Goal: Task Accomplishment & Management: Use online tool/utility

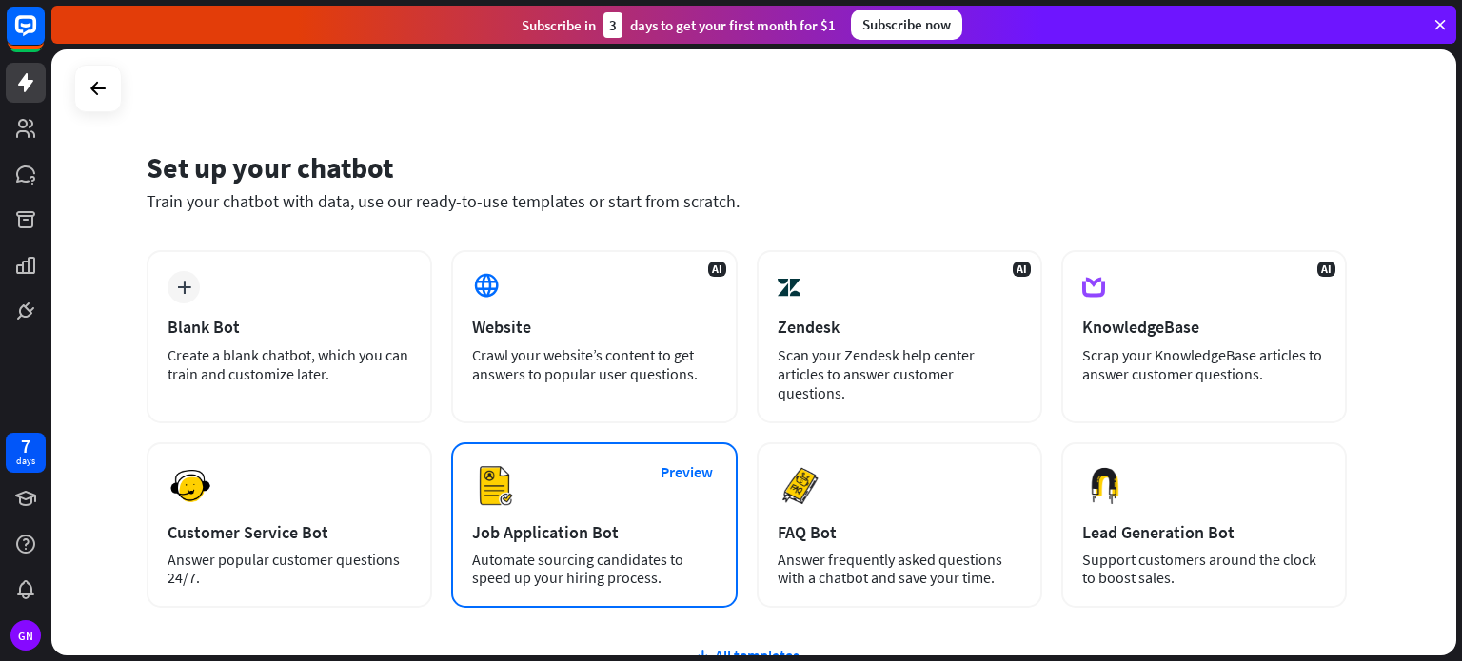
click at [604, 482] on div "Preview Job Application Bot Automate sourcing candidates to speed up your hirin…" at bounding box center [594, 526] width 286 height 166
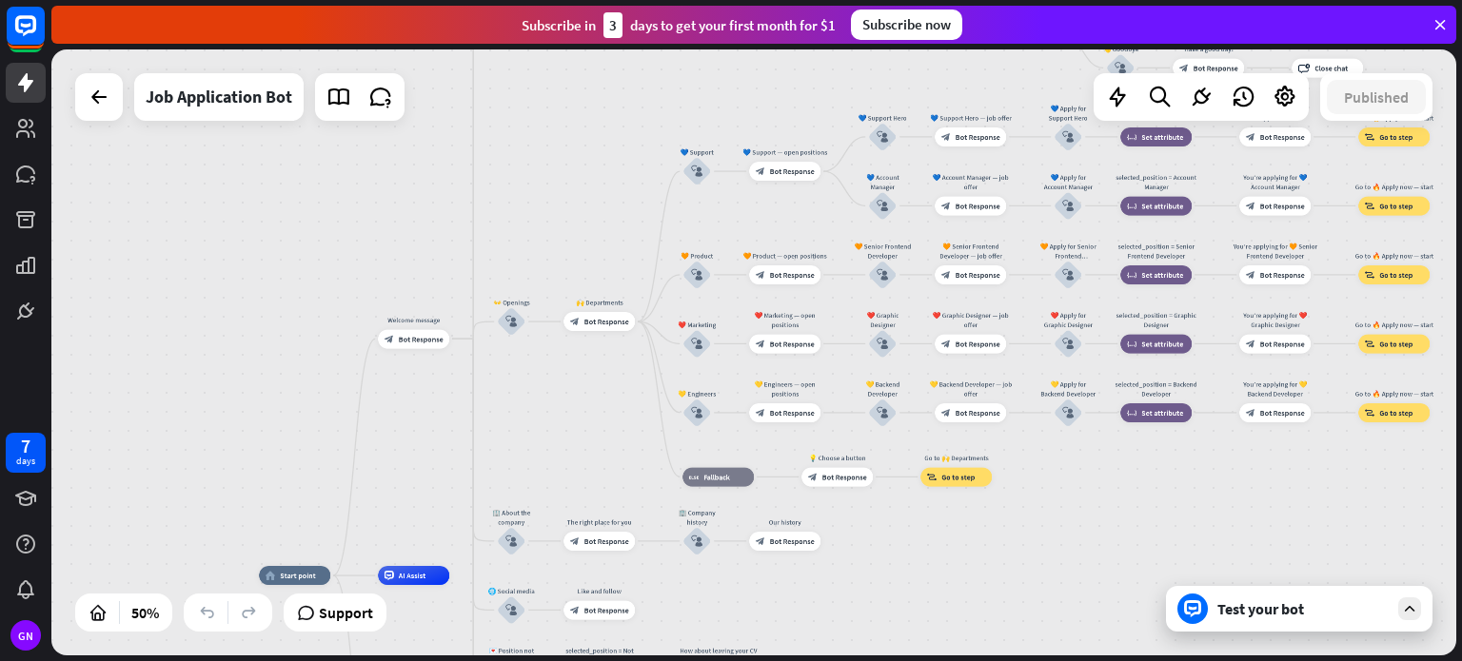
drag, startPoint x: 647, startPoint y: 277, endPoint x: 310, endPoint y: 437, distance: 372.9
click at [310, 438] on div "home_2 Start point Welcome message block_bot_response Bot Response ✨ Main menu …" at bounding box center [753, 352] width 1405 height 606
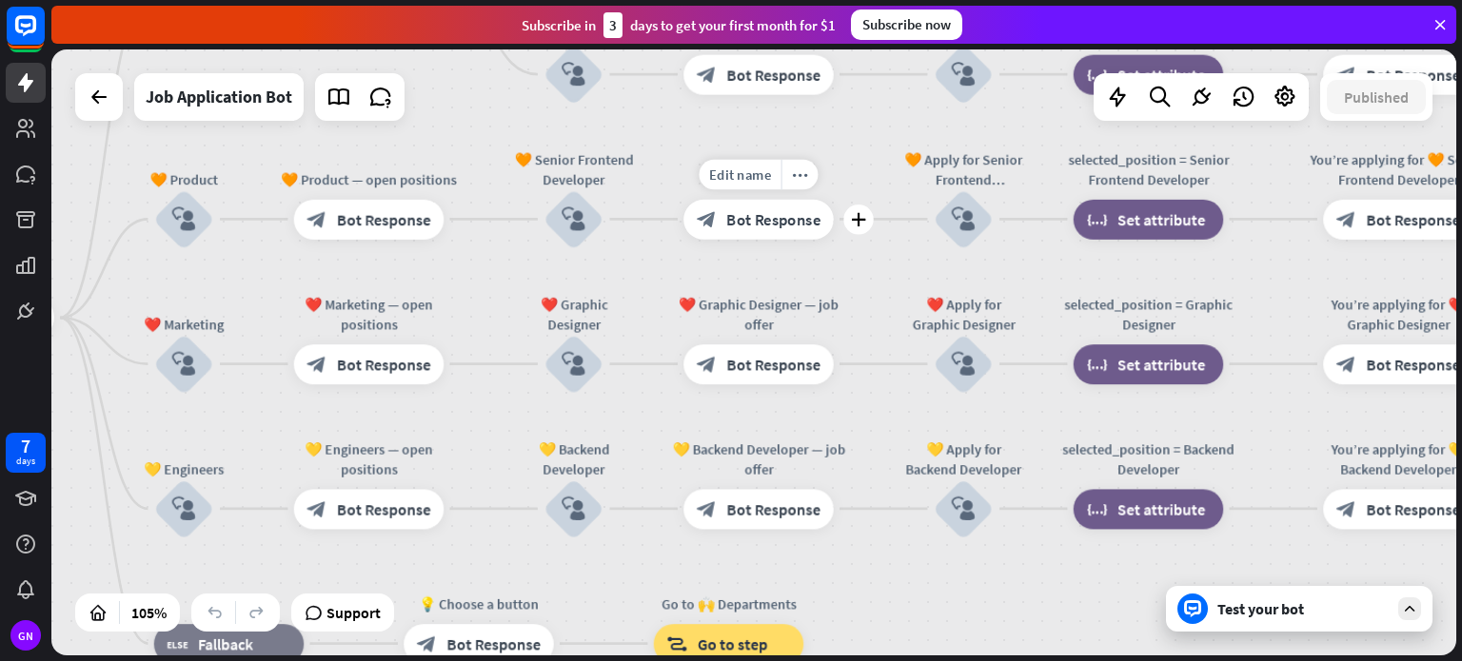
click at [724, 222] on div "block_bot_response Bot Response" at bounding box center [758, 219] width 150 height 40
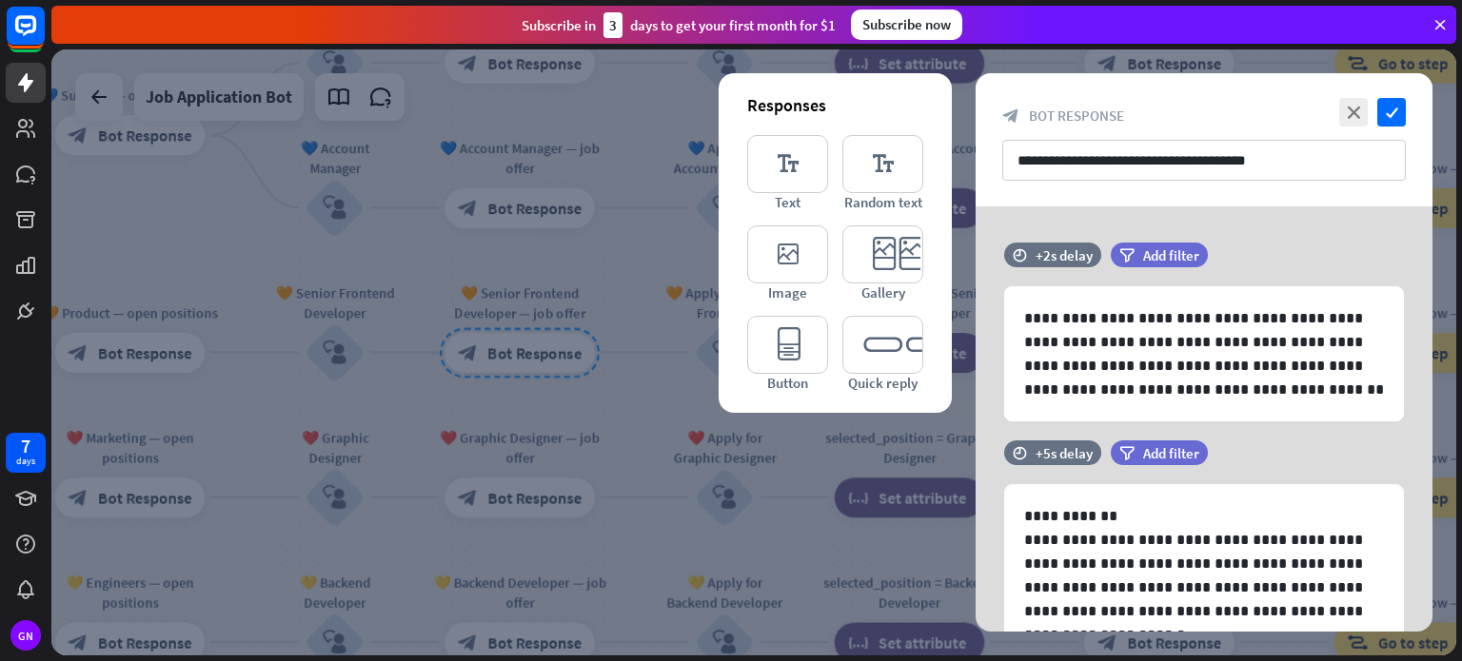
click at [1436, 22] on icon at bounding box center [1439, 24] width 17 height 17
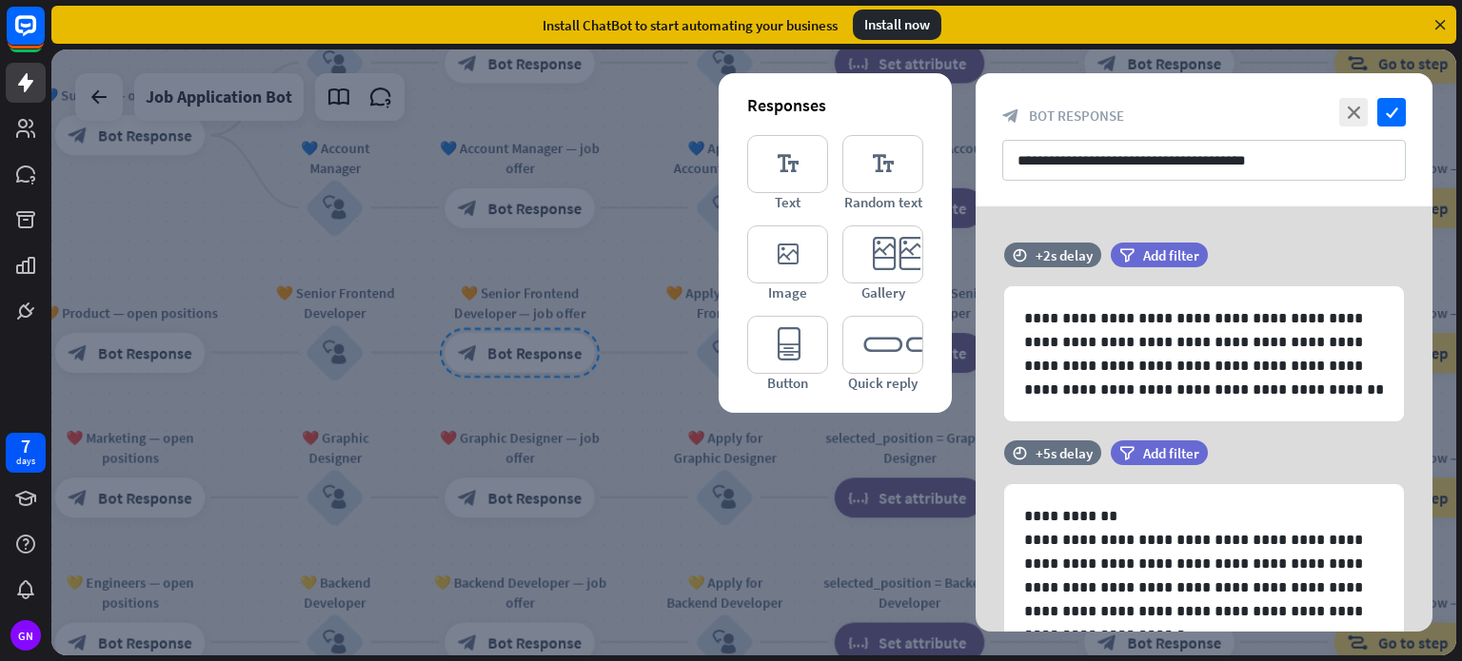
click at [1444, 19] on icon at bounding box center [1439, 24] width 17 height 17
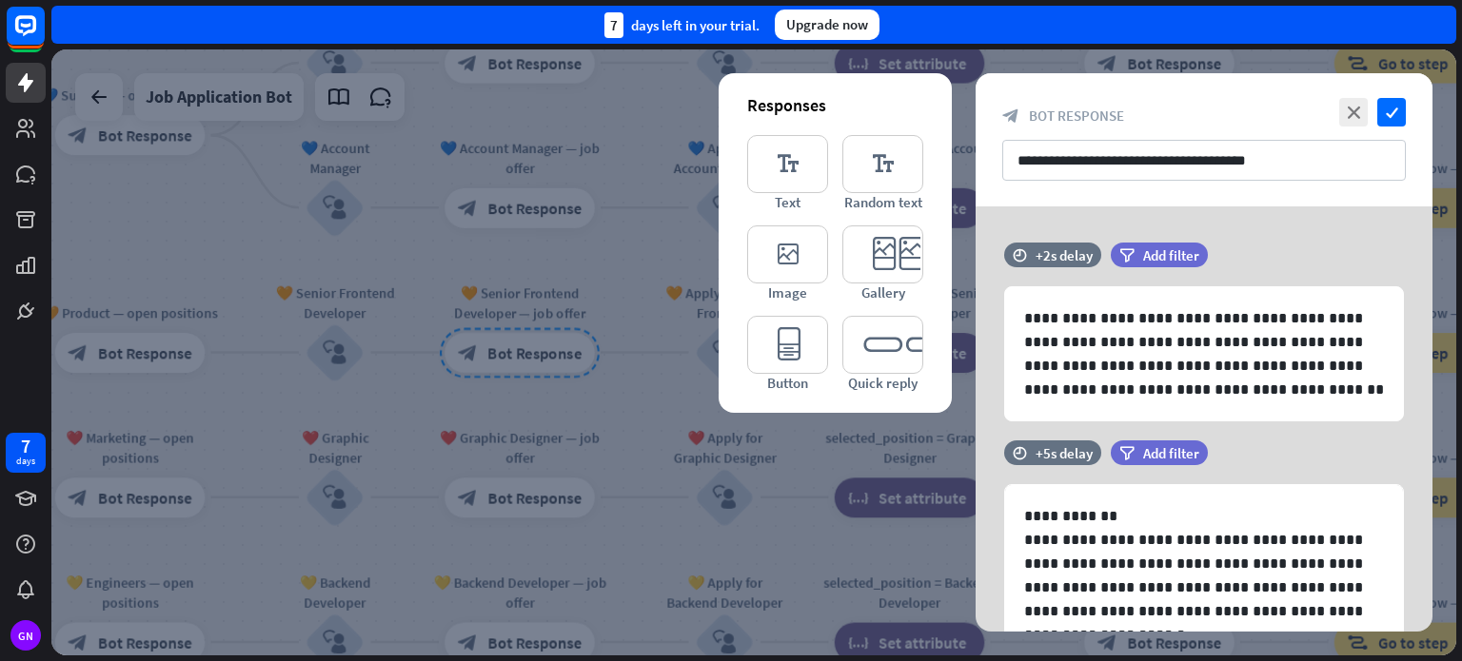
click at [594, 174] on div at bounding box center [753, 352] width 1405 height 606
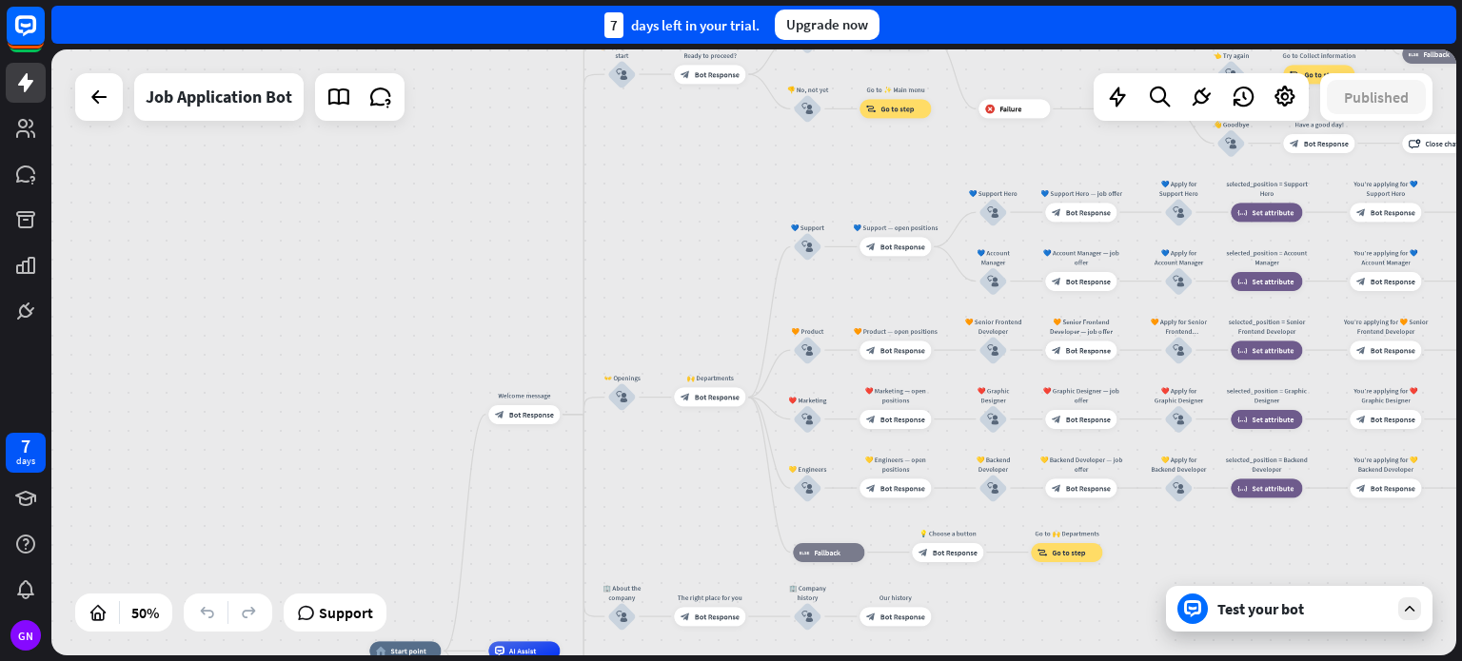
drag, startPoint x: 247, startPoint y: 269, endPoint x: 680, endPoint y: 279, distance: 432.2
click at [695, 275] on div "home_2 Start point Welcome message block_bot_response Bot Response ✨ Main menu …" at bounding box center [753, 352] width 1405 height 606
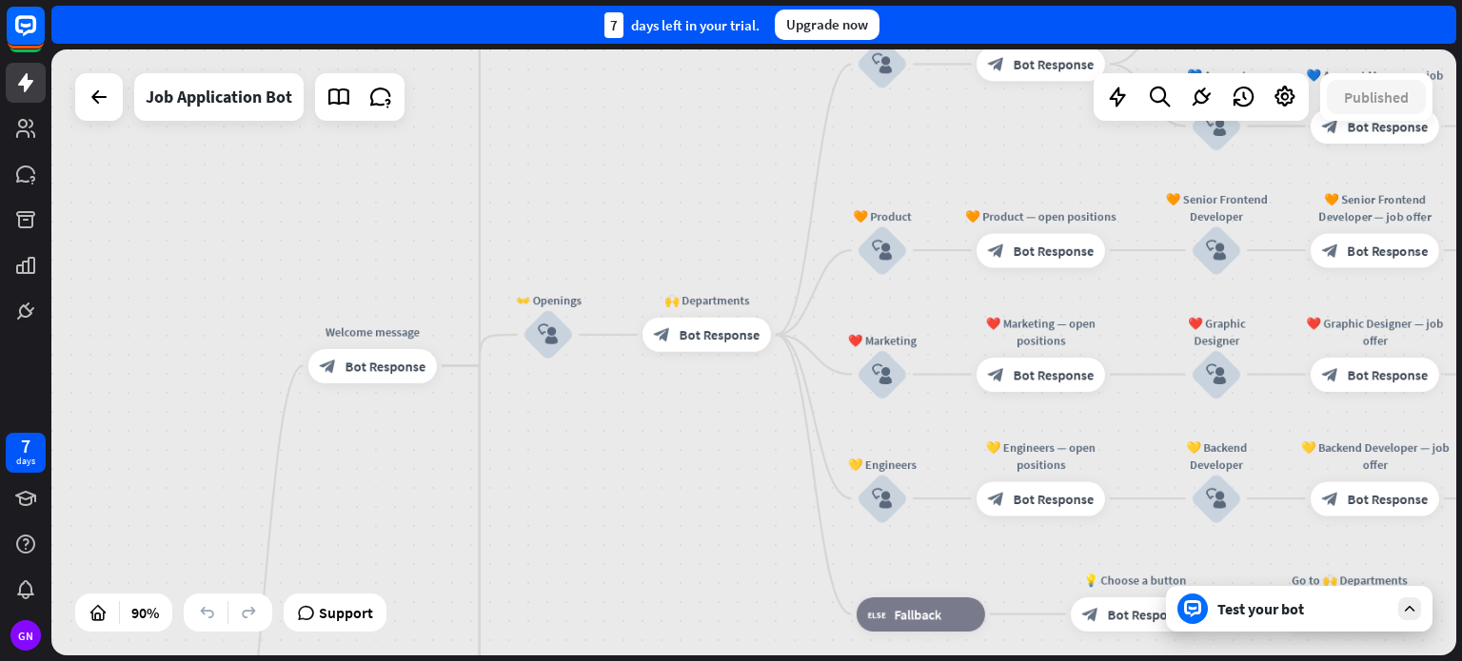
drag, startPoint x: 646, startPoint y: 268, endPoint x: 630, endPoint y: 209, distance: 61.2
click at [630, 210] on div "home_2 Start point Welcome message block_bot_response Bot Response ✨ Main menu …" at bounding box center [753, 352] width 1405 height 606
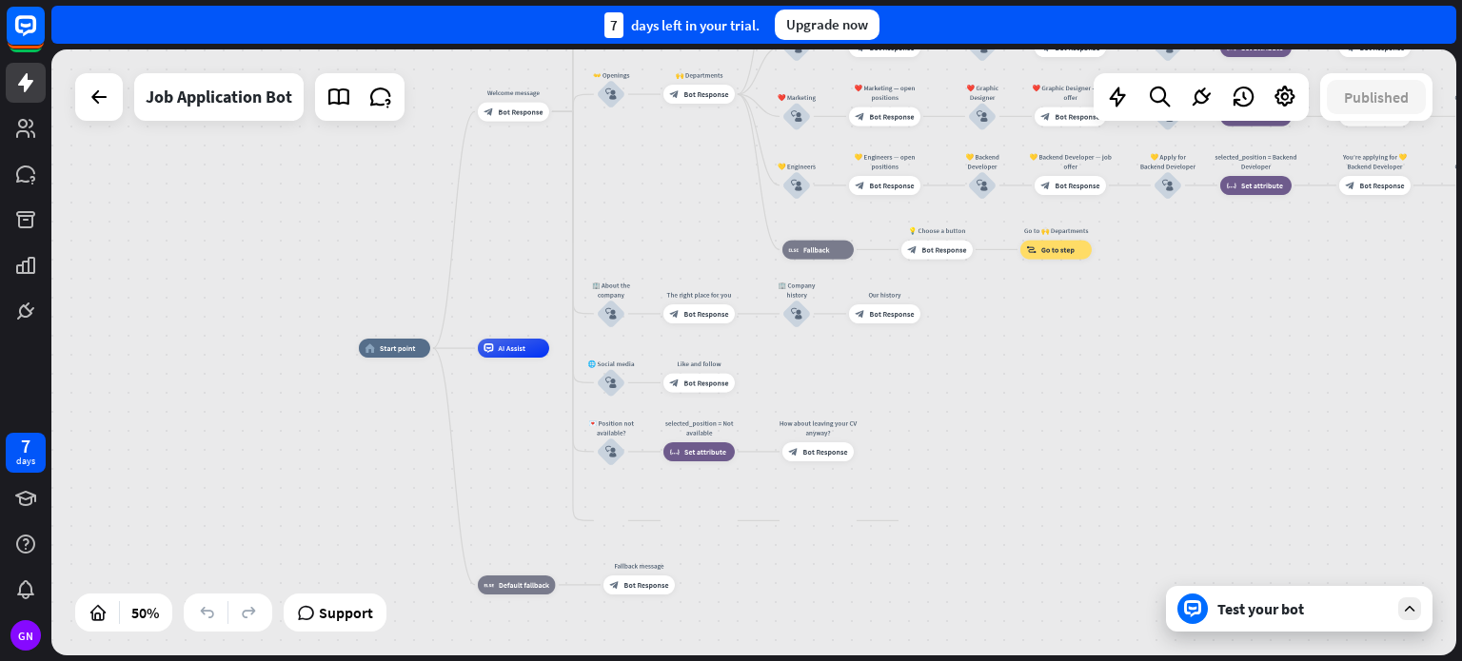
drag, startPoint x: 548, startPoint y: 505, endPoint x: 608, endPoint y: 209, distance: 302.0
click at [608, 209] on div "home_2 Start point Welcome message block_bot_response Bot Response ✨ Main menu …" at bounding box center [753, 352] width 1405 height 606
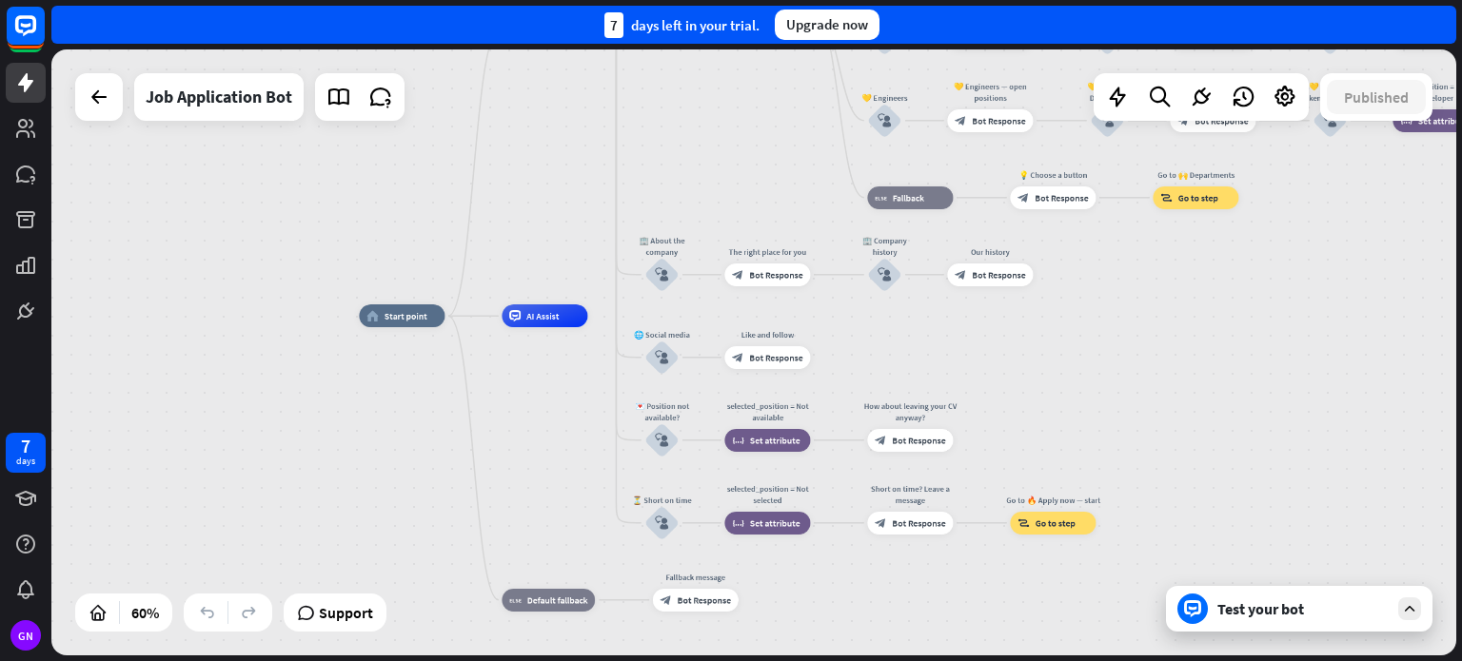
drag, startPoint x: 1112, startPoint y: 433, endPoint x: 1037, endPoint y: 321, distance: 134.6
click at [1037, 323] on div "home_2 Start point Welcome message block_bot_response Bot Response ✨ Main menu …" at bounding box center [780, 498] width 843 height 364
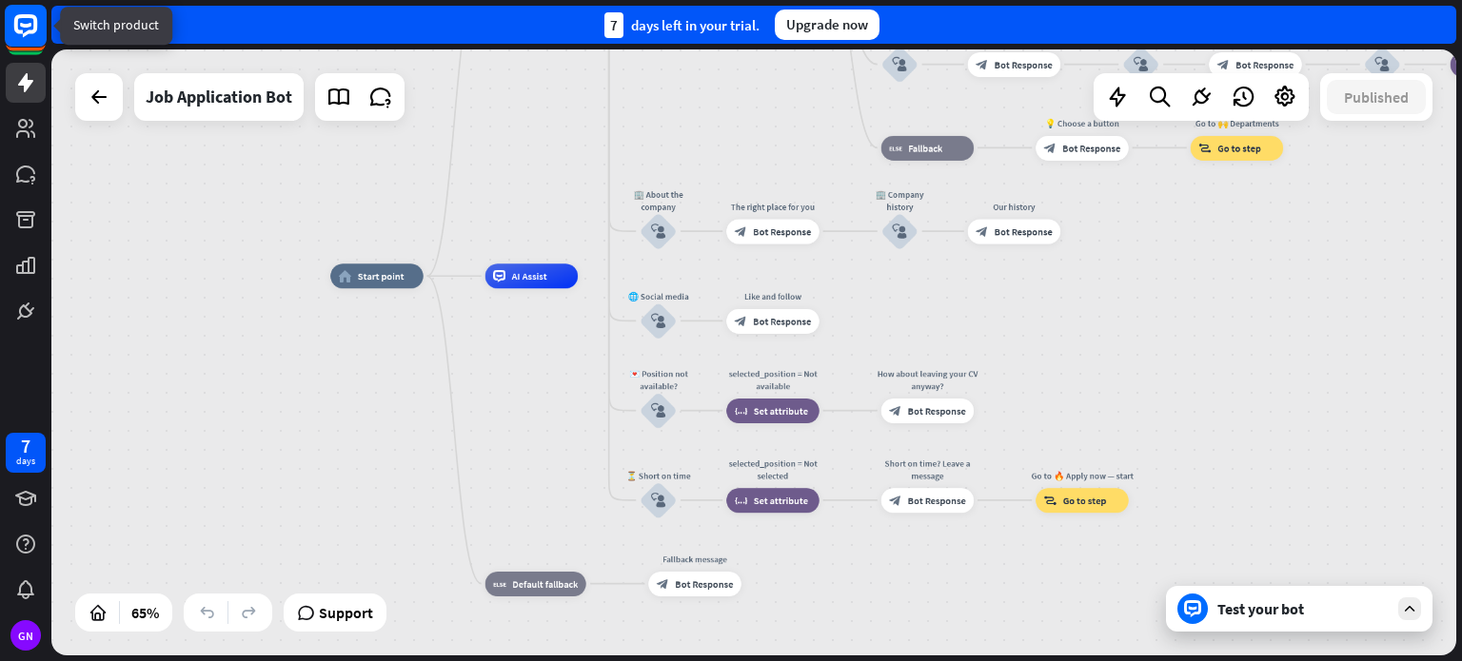
click at [18, 37] on rect at bounding box center [26, 26] width 42 height 42
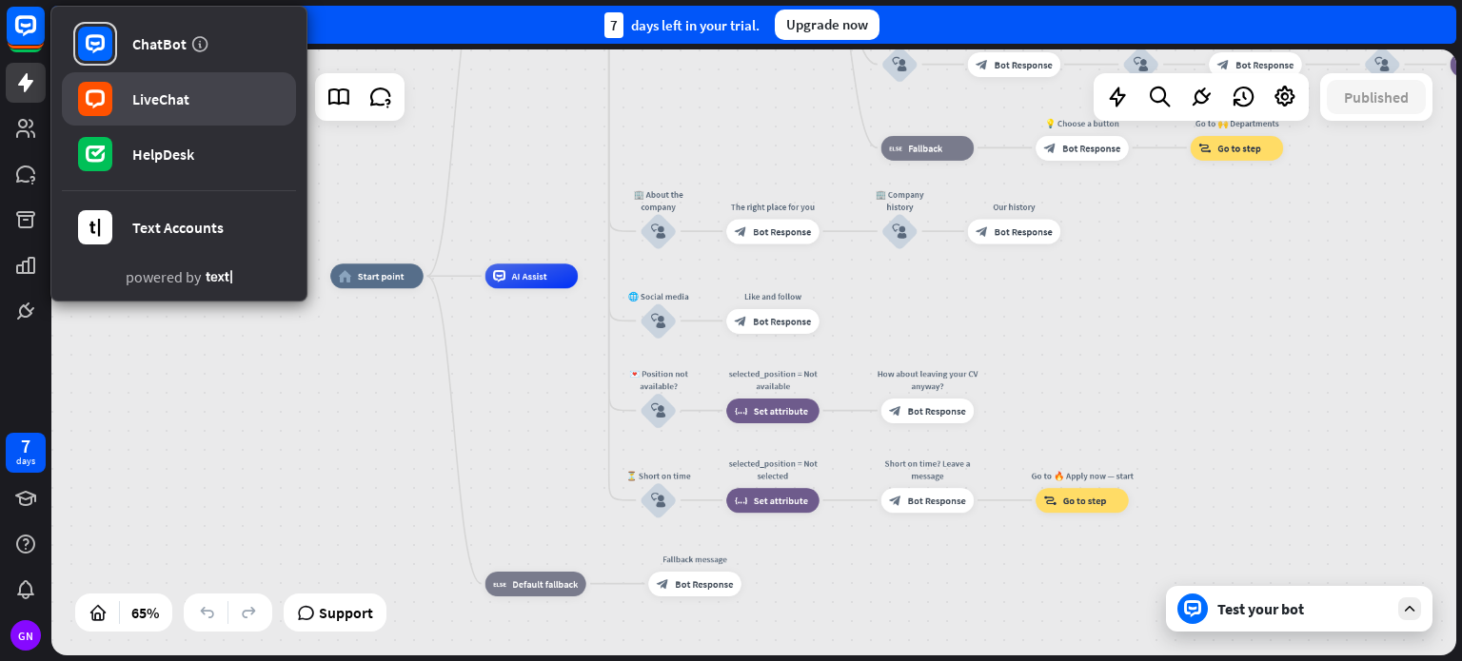
click at [187, 111] on link "LiveChat" at bounding box center [179, 98] width 234 height 53
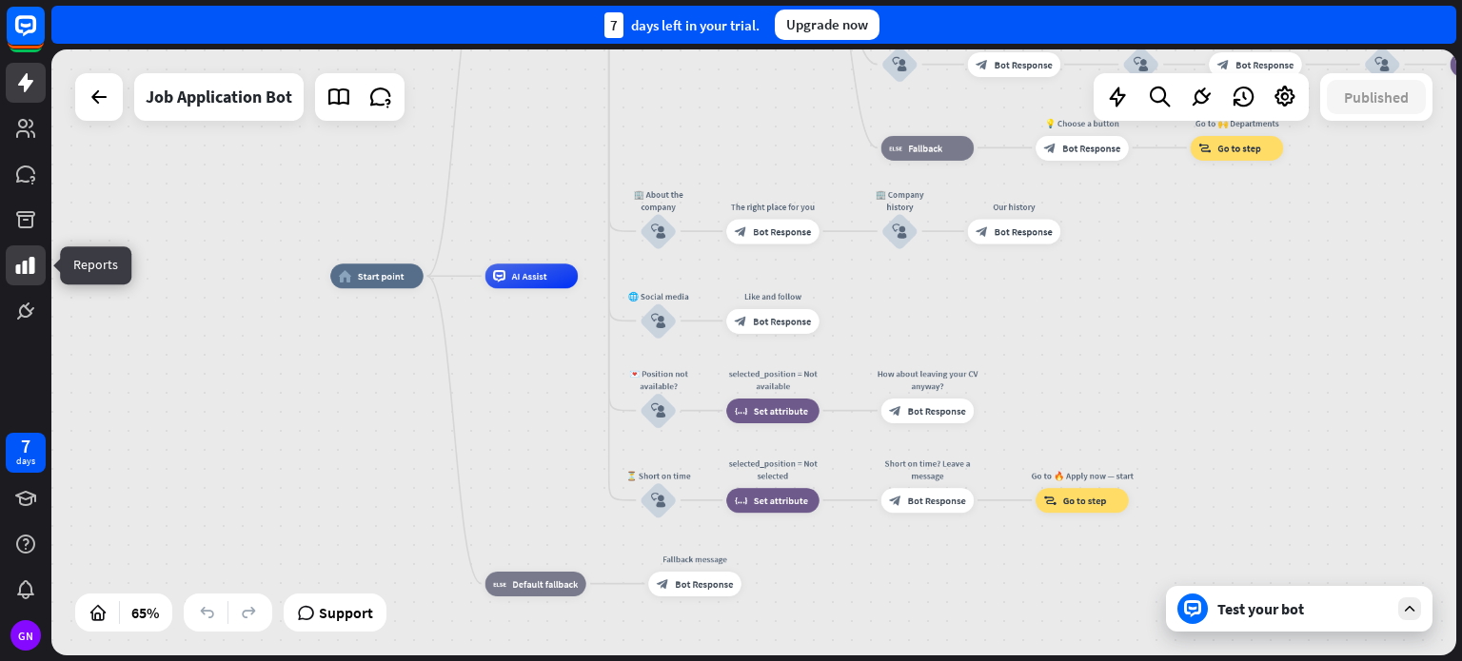
click at [25, 266] on icon at bounding box center [25, 265] width 19 height 17
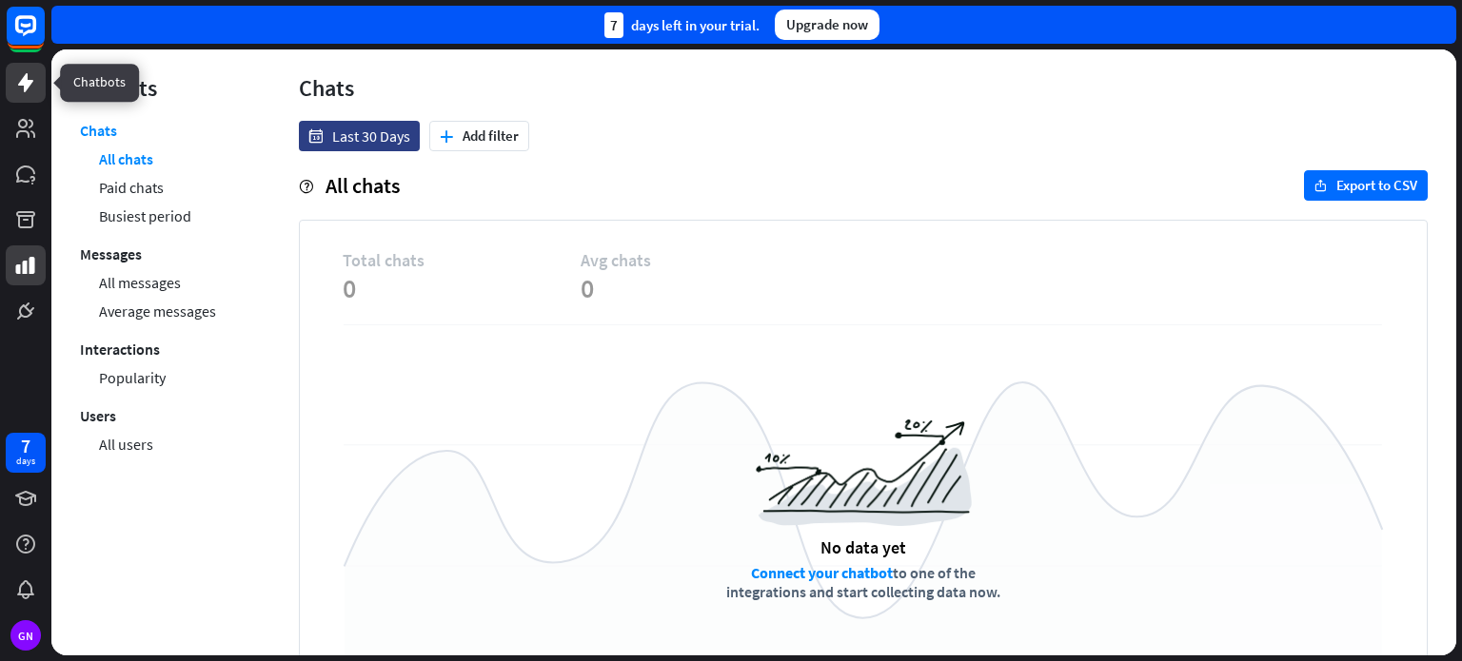
click at [25, 88] on icon at bounding box center [25, 82] width 15 height 19
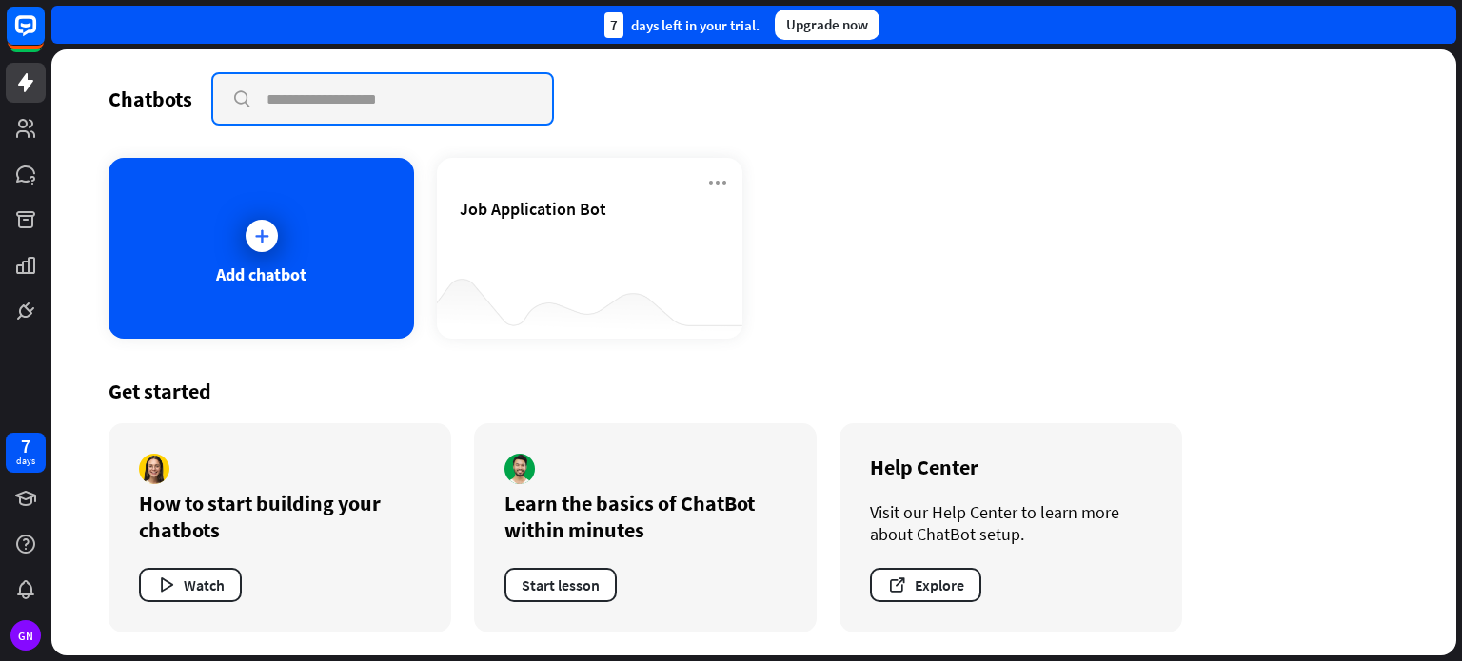
click at [340, 100] on input "text" at bounding box center [382, 98] width 339 height 49
type input "**"
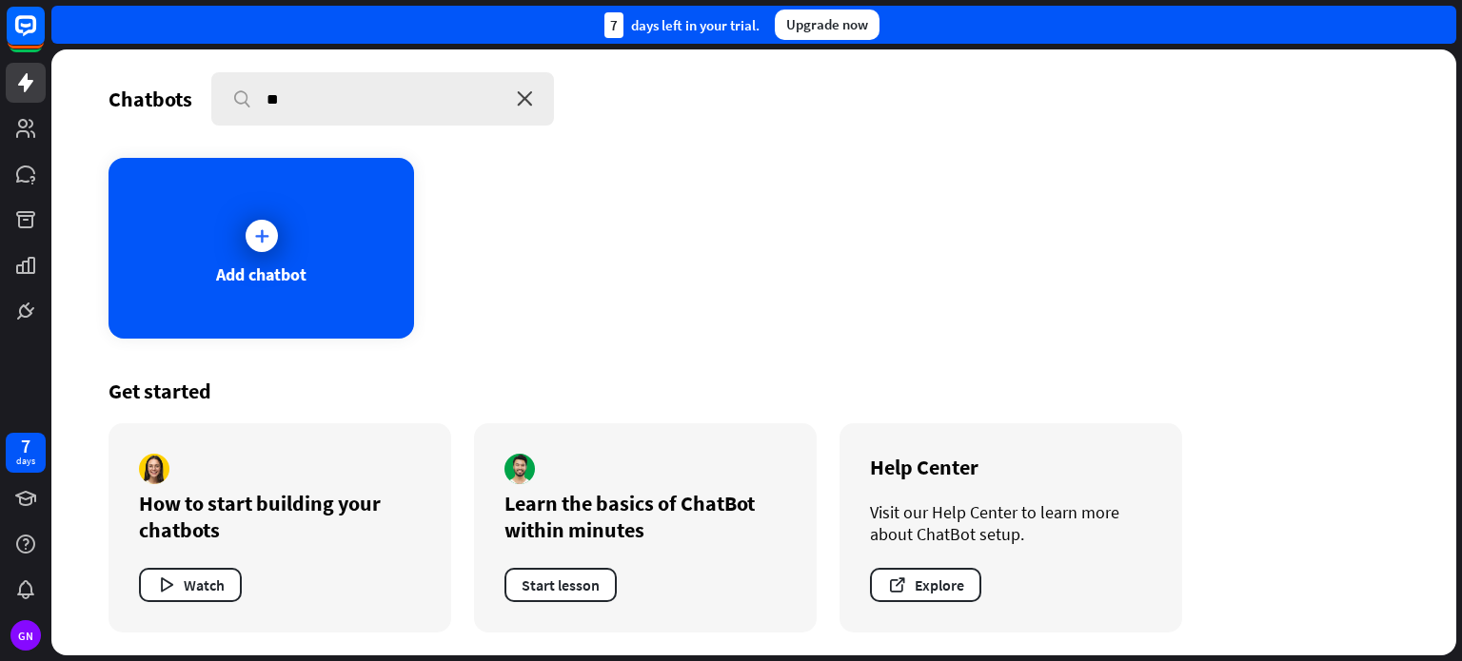
click at [525, 100] on icon "close" at bounding box center [525, 98] width 16 height 15
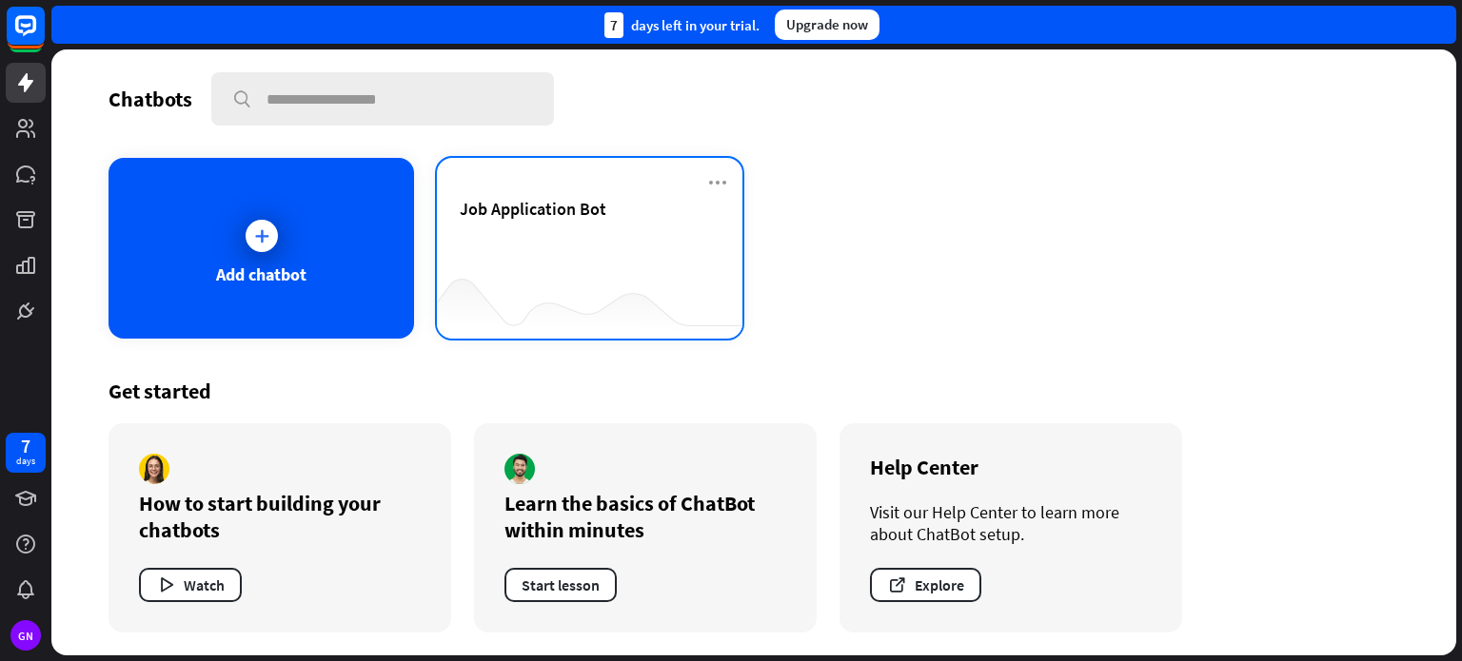
click at [582, 250] on div "Job Application Bot" at bounding box center [590, 231] width 260 height 67
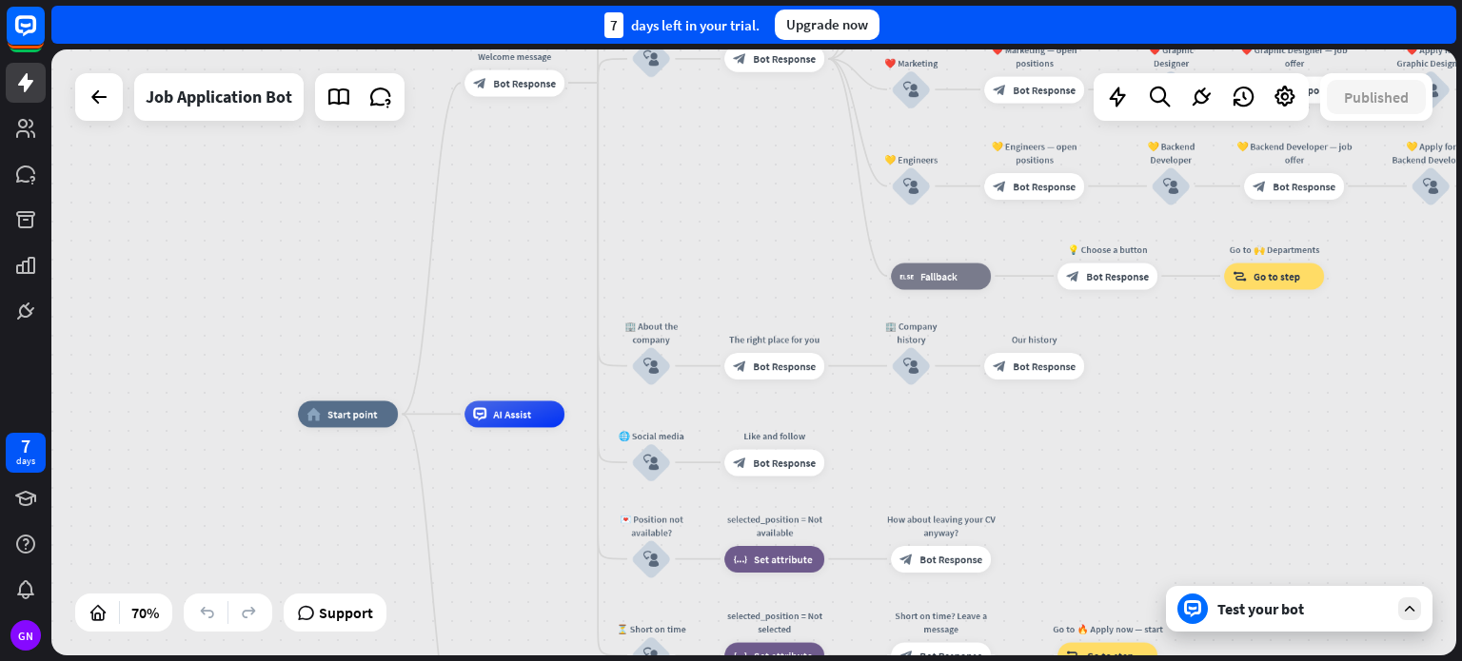
drag, startPoint x: 628, startPoint y: 198, endPoint x: 503, endPoint y: 289, distance: 155.3
click at [503, 289] on div "home_2 Start point Welcome message block_bot_response Bot Response ✨ Main menu …" at bounding box center [753, 352] width 1405 height 606
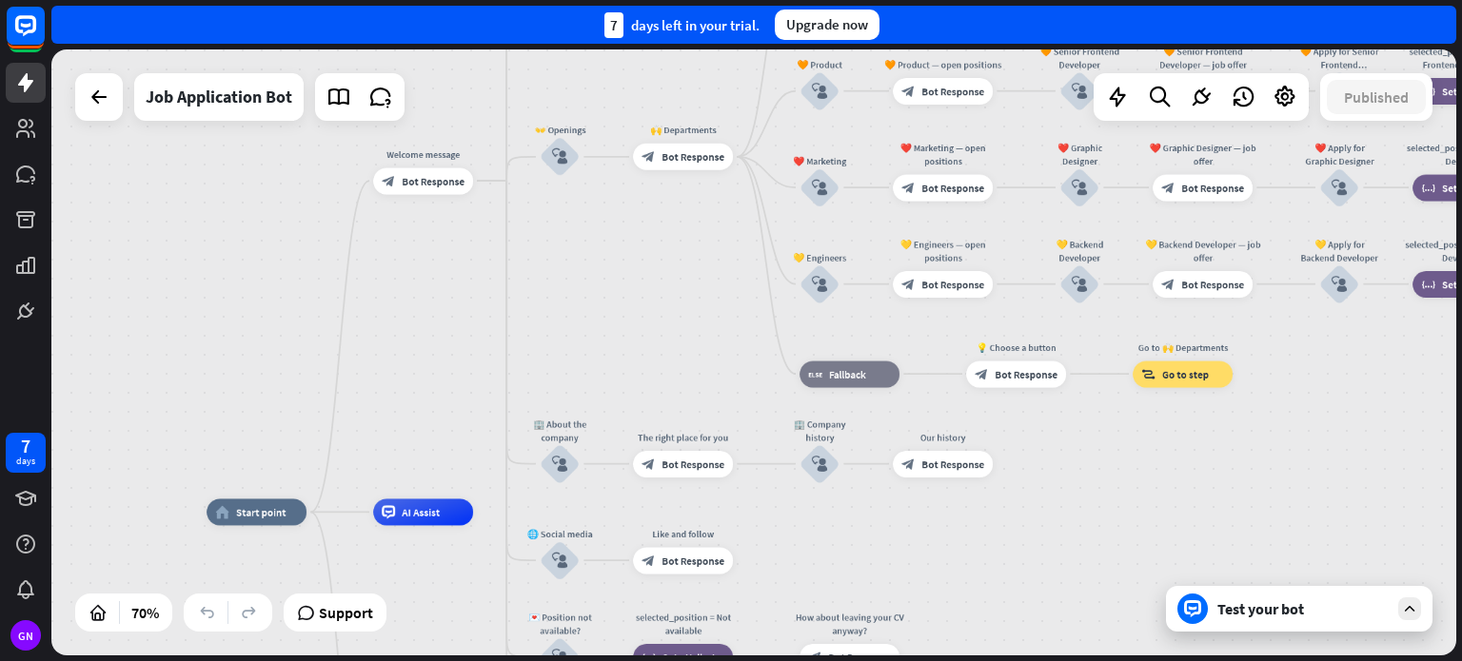
drag, startPoint x: 582, startPoint y: 321, endPoint x: 535, endPoint y: 338, distance: 50.6
click at [535, 338] on div "home_2 Start point Welcome message block_bot_response Bot Response ✨ Main menu …" at bounding box center [753, 352] width 1405 height 606
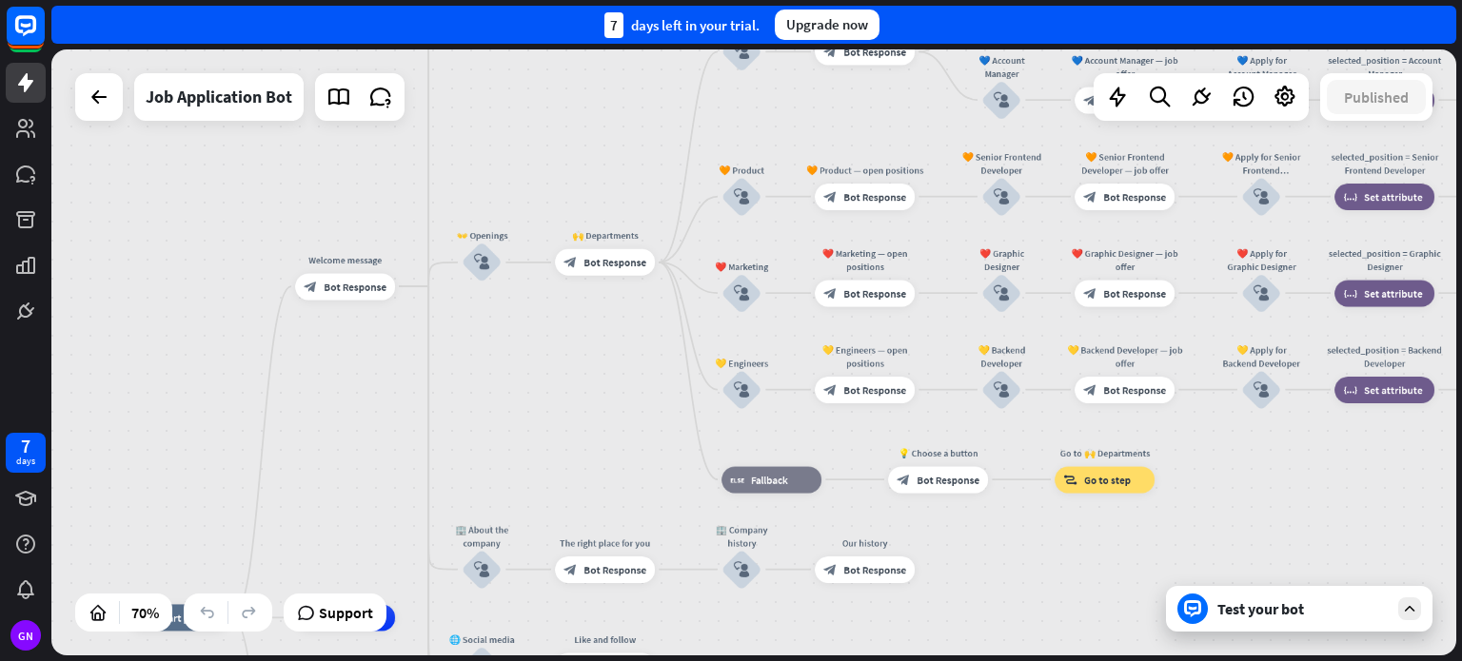
drag, startPoint x: 648, startPoint y: 277, endPoint x: 569, endPoint y: 372, distance: 123.7
click at [569, 372] on div "home_2 Start point Welcome message block_bot_response Bot Response ✨ Main menu …" at bounding box center [753, 352] width 1405 height 606
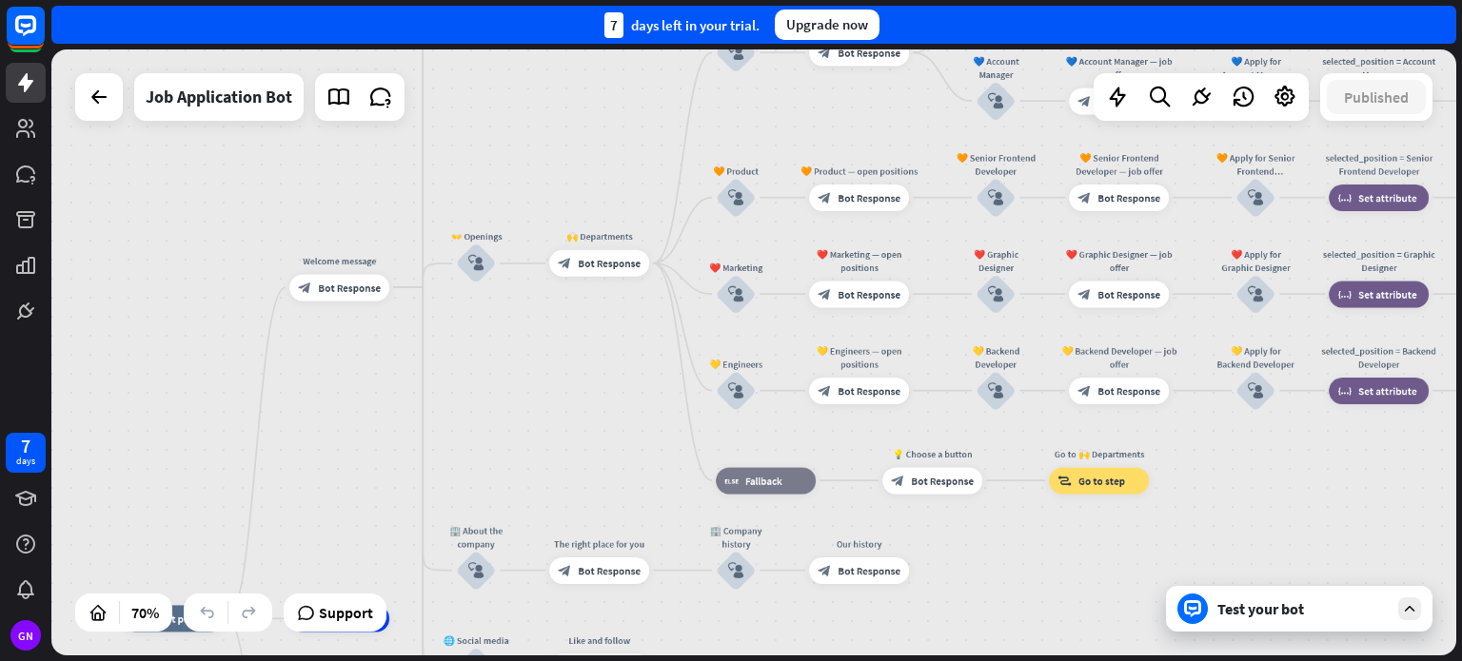
drag, startPoint x: 771, startPoint y: 361, endPoint x: 614, endPoint y: 322, distance: 161.8
click at [614, 322] on div "home_2 Start point Welcome message block_bot_response Bot Response ✨ Main menu …" at bounding box center [753, 352] width 1405 height 606
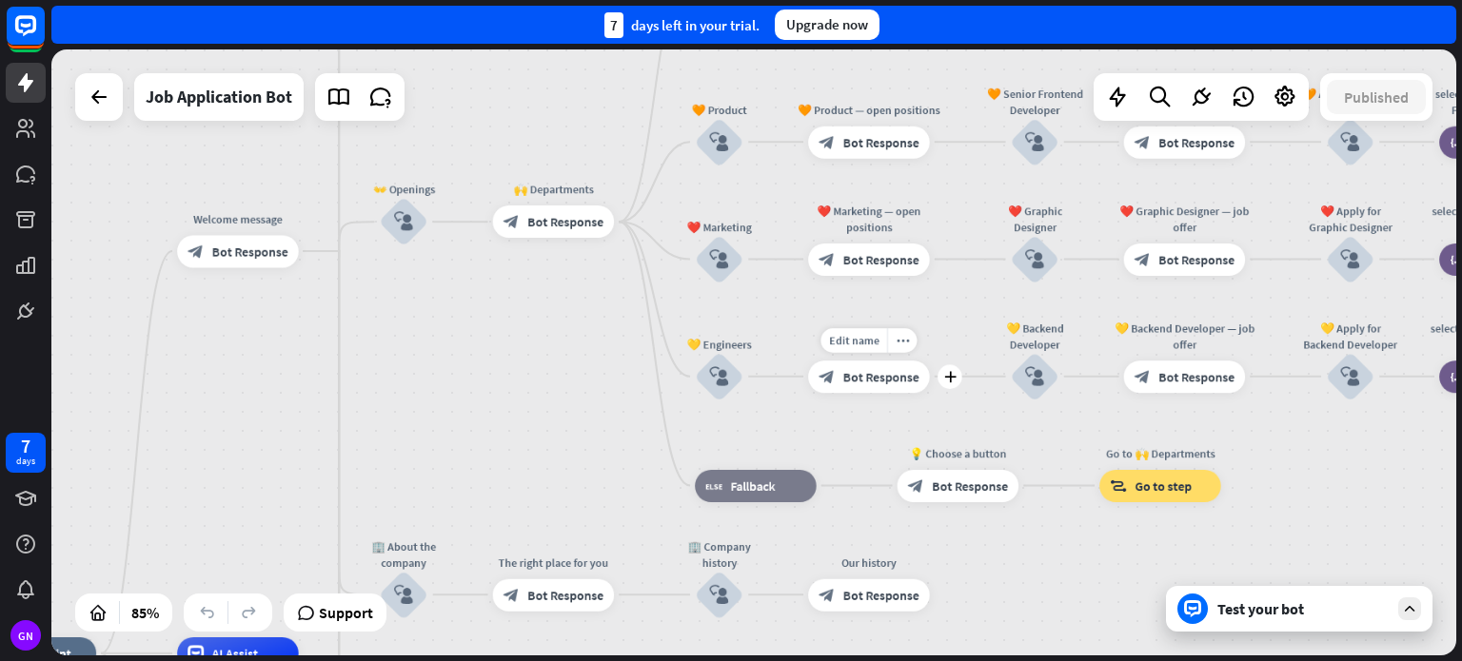
click at [879, 380] on span "Bot Response" at bounding box center [881, 376] width 76 height 16
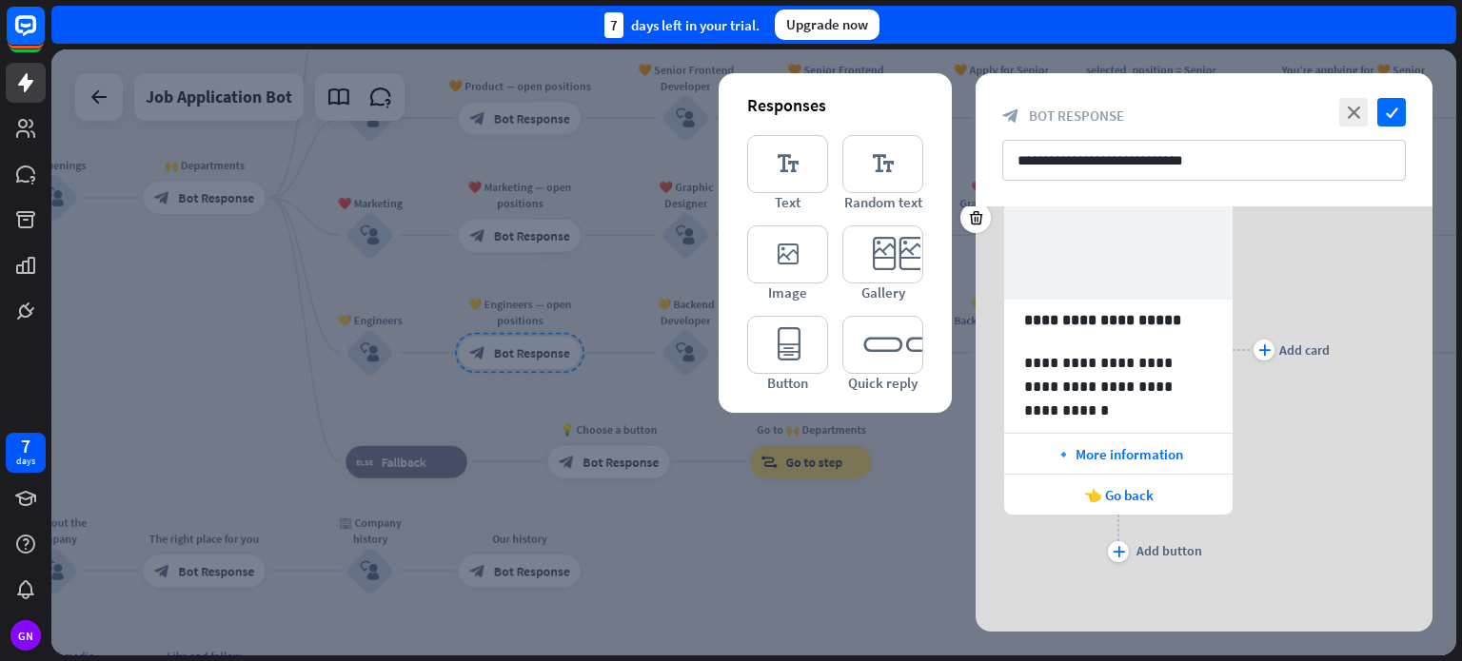
scroll to position [126, 0]
click at [1348, 109] on icon "close" at bounding box center [1353, 112] width 29 height 29
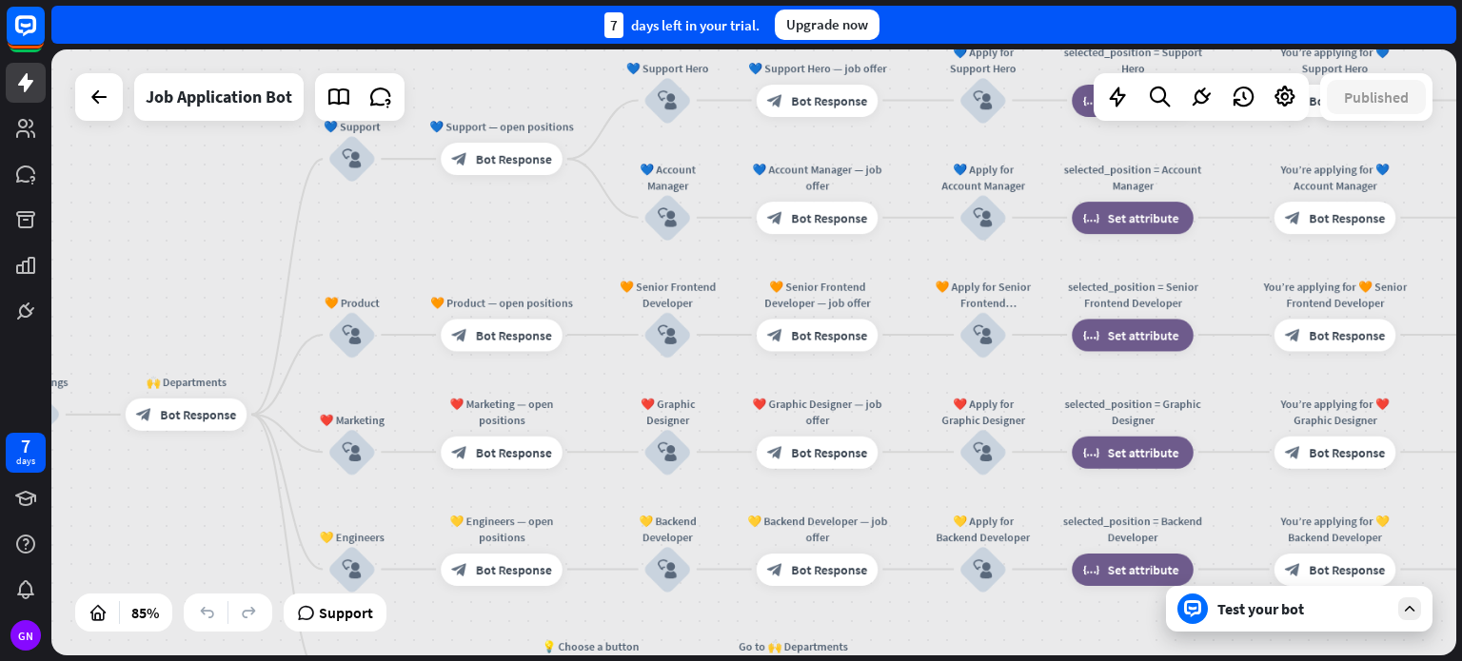
drag, startPoint x: 761, startPoint y: 403, endPoint x: 743, endPoint y: 620, distance: 217.7
click at [743, 620] on div "home_2 Start point Welcome message block_bot_response Bot Response ✨ Main menu …" at bounding box center [753, 352] width 1405 height 606
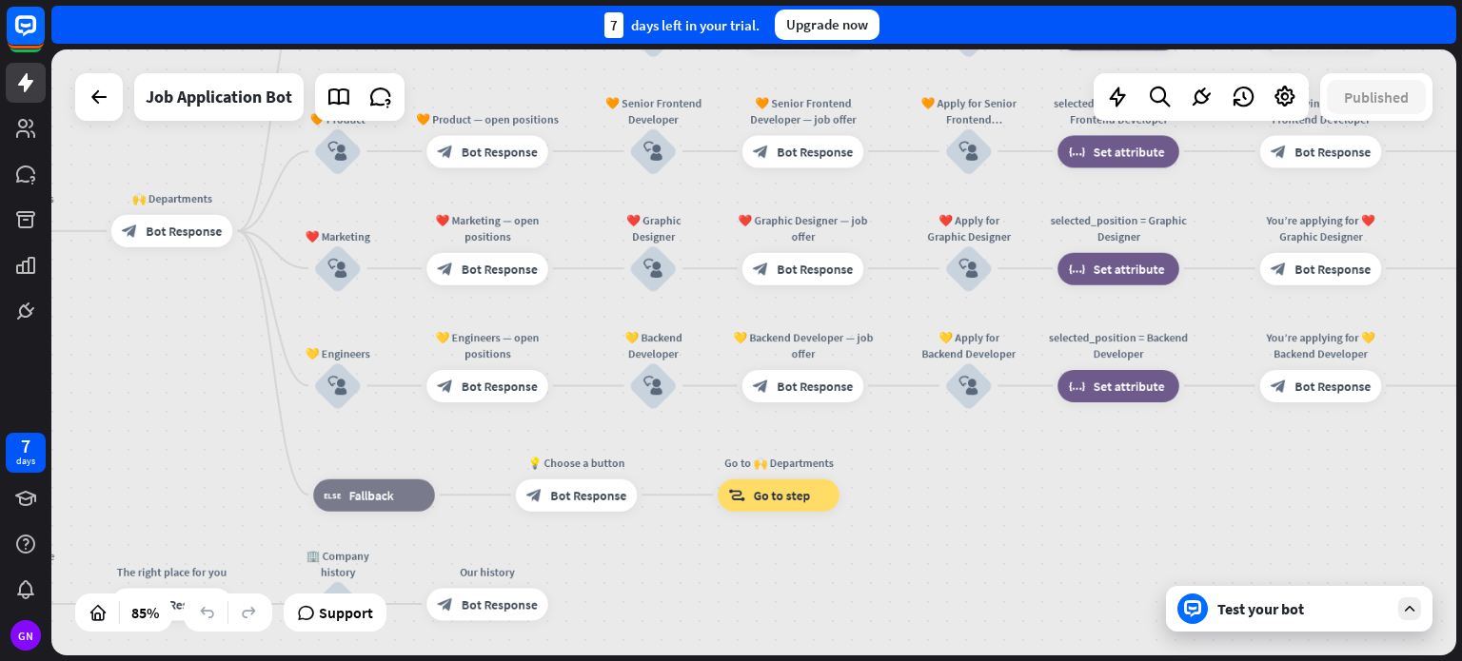
drag, startPoint x: 566, startPoint y: 257, endPoint x: 549, endPoint y: 64, distance: 194.0
click at [549, 64] on div "home_2 Start point Welcome message block_bot_response Bot Response ✨ Main menu …" at bounding box center [753, 352] width 1405 height 606
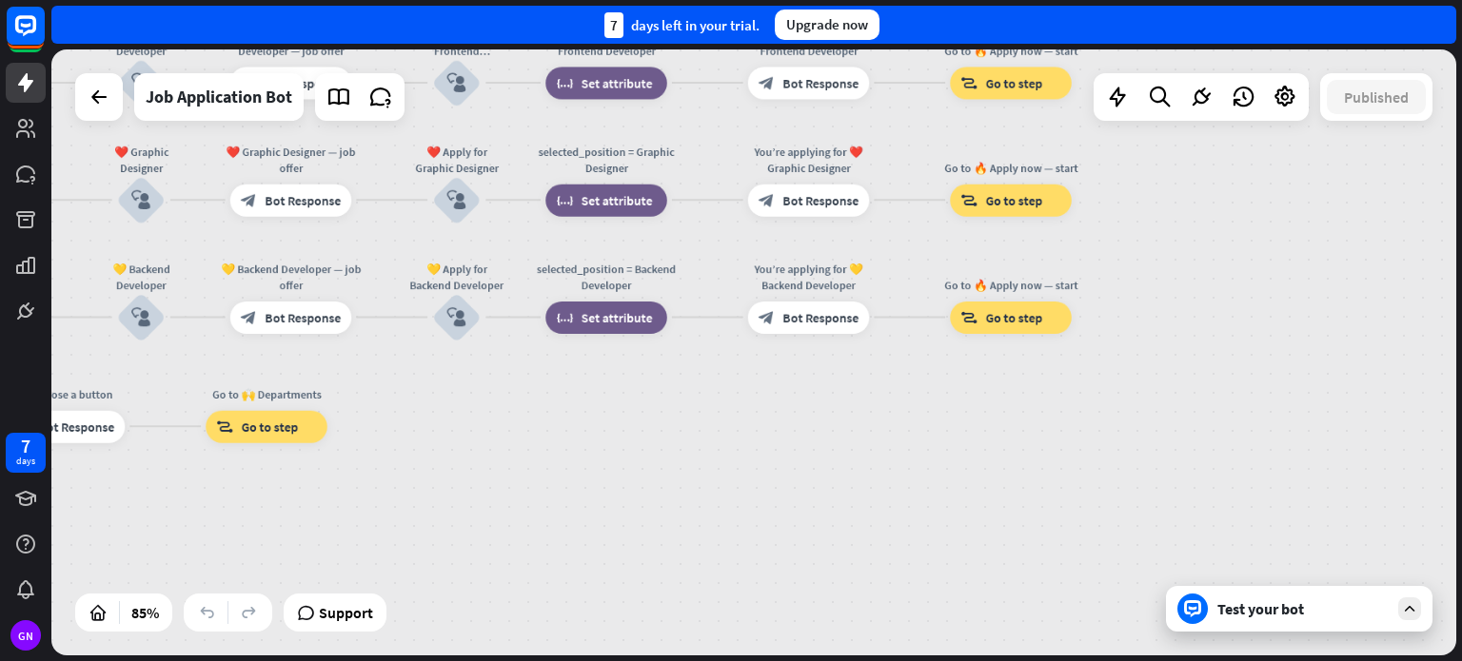
drag, startPoint x: 1019, startPoint y: 462, endPoint x: 499, endPoint y: 395, distance: 524.8
click at [499, 396] on div "home_2 Start point Welcome message block_bot_response Bot Response ✨ Main menu …" at bounding box center [753, 352] width 1405 height 606
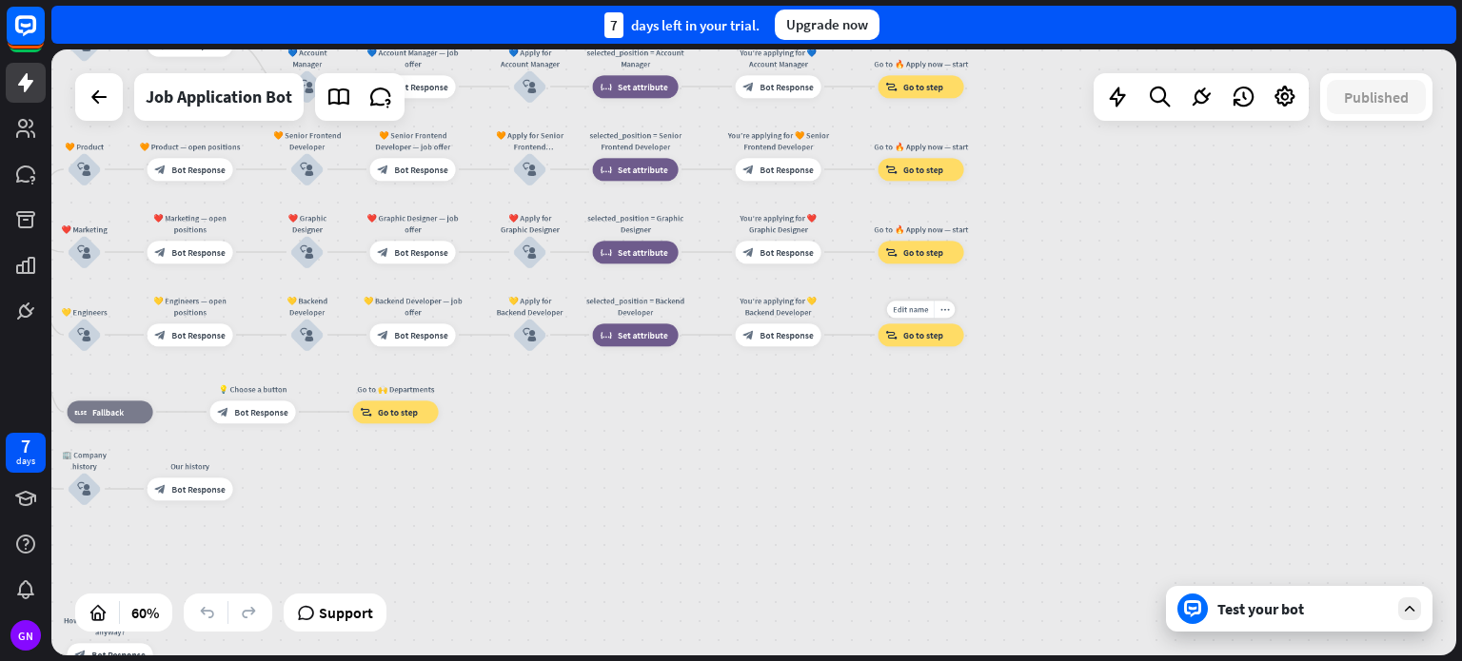
click at [906, 338] on span "Go to step" at bounding box center [923, 334] width 40 height 11
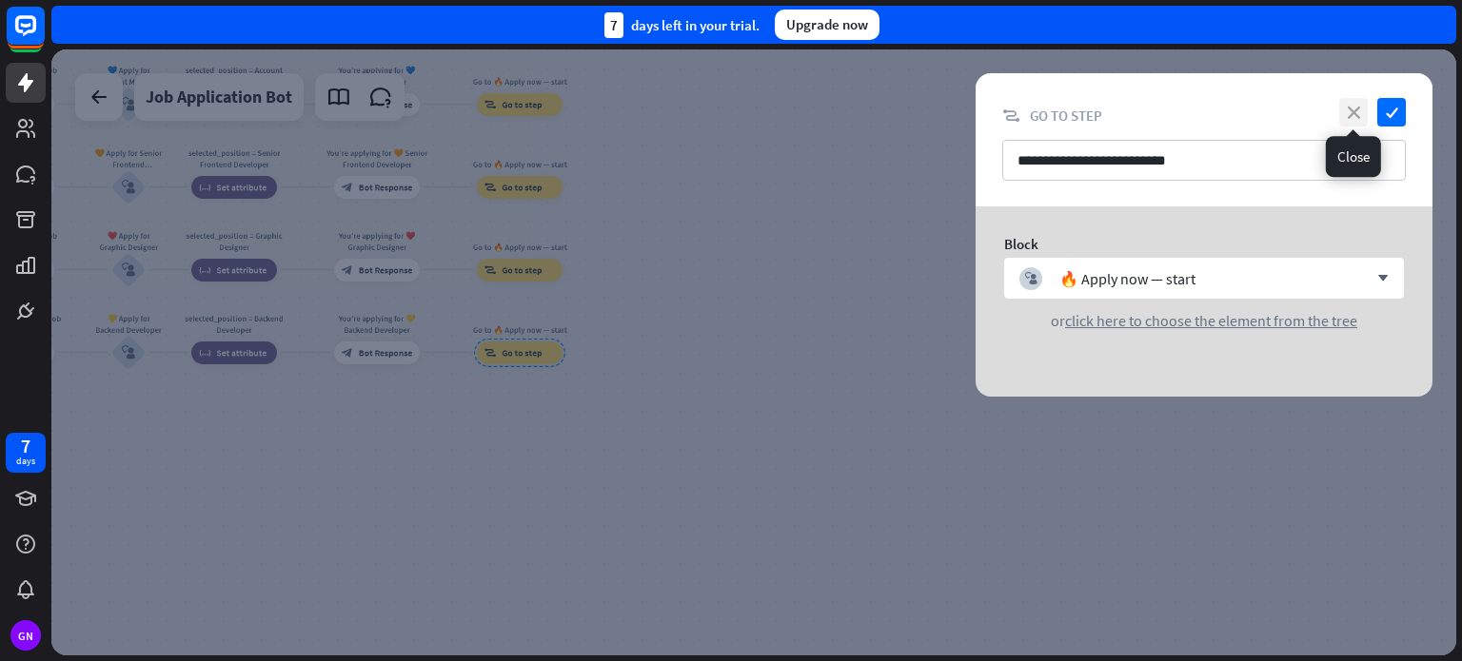
click at [1355, 106] on icon "close" at bounding box center [1353, 112] width 29 height 29
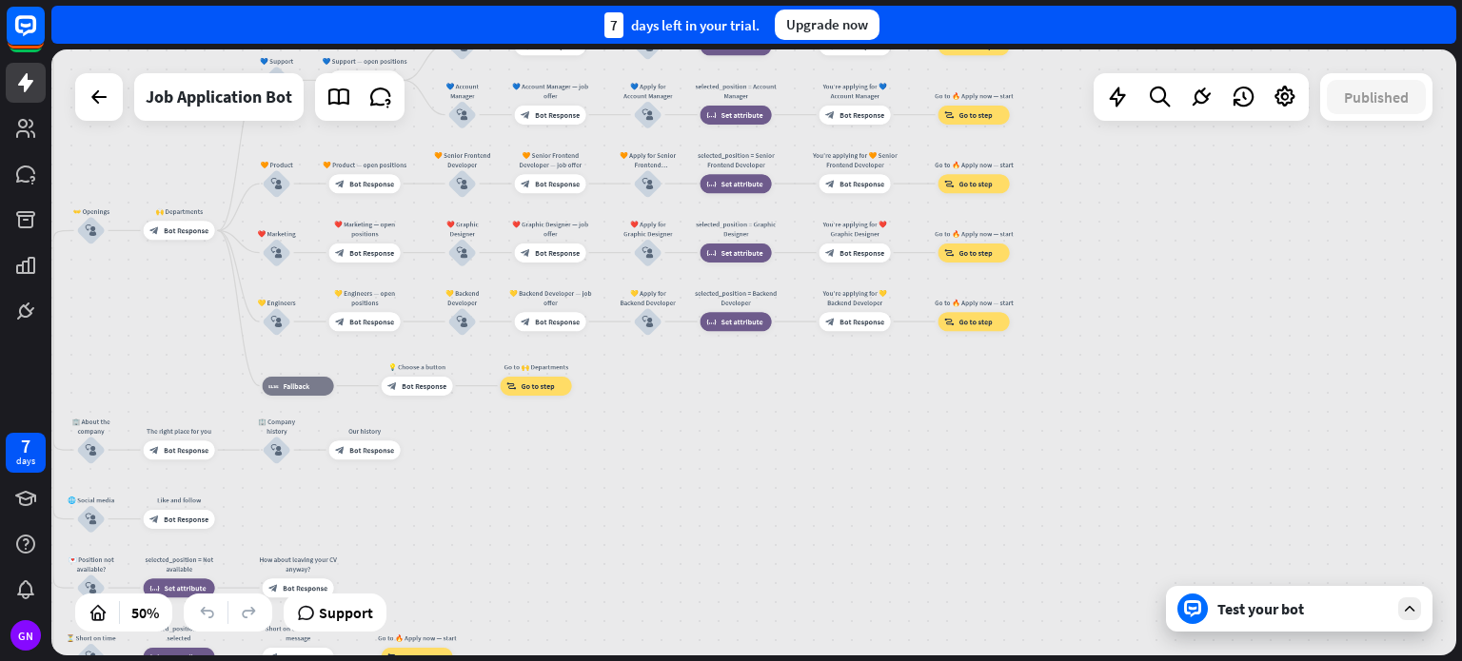
drag, startPoint x: 754, startPoint y: 350, endPoint x: 1075, endPoint y: 342, distance: 320.8
click at [1114, 323] on div "home_2 Start point Welcome message block_bot_response Bot Response ✨ Main menu …" at bounding box center [753, 352] width 1405 height 606
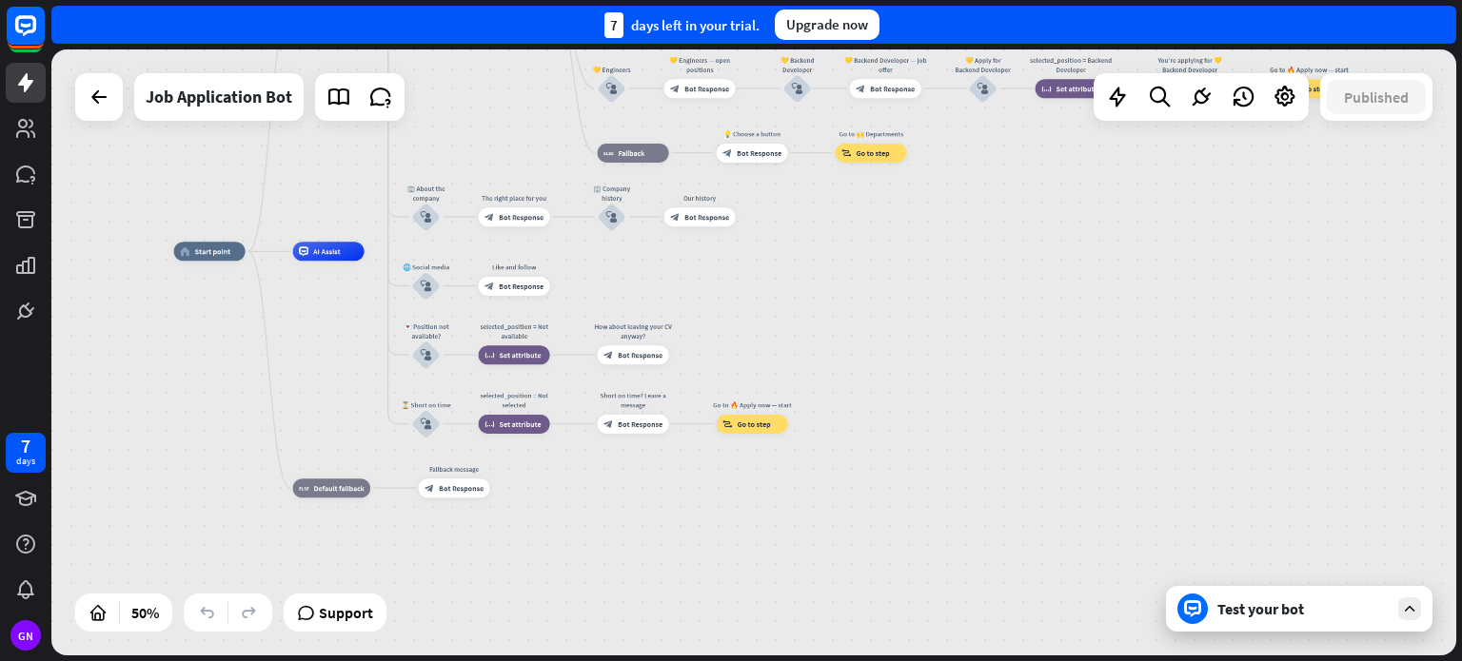
drag, startPoint x: 729, startPoint y: 405, endPoint x: 958, endPoint y: 243, distance: 281.2
click at [997, 196] on div "home_2 Start point Welcome message block_bot_response Bot Response ✨ Main menu …" at bounding box center [753, 352] width 1405 height 606
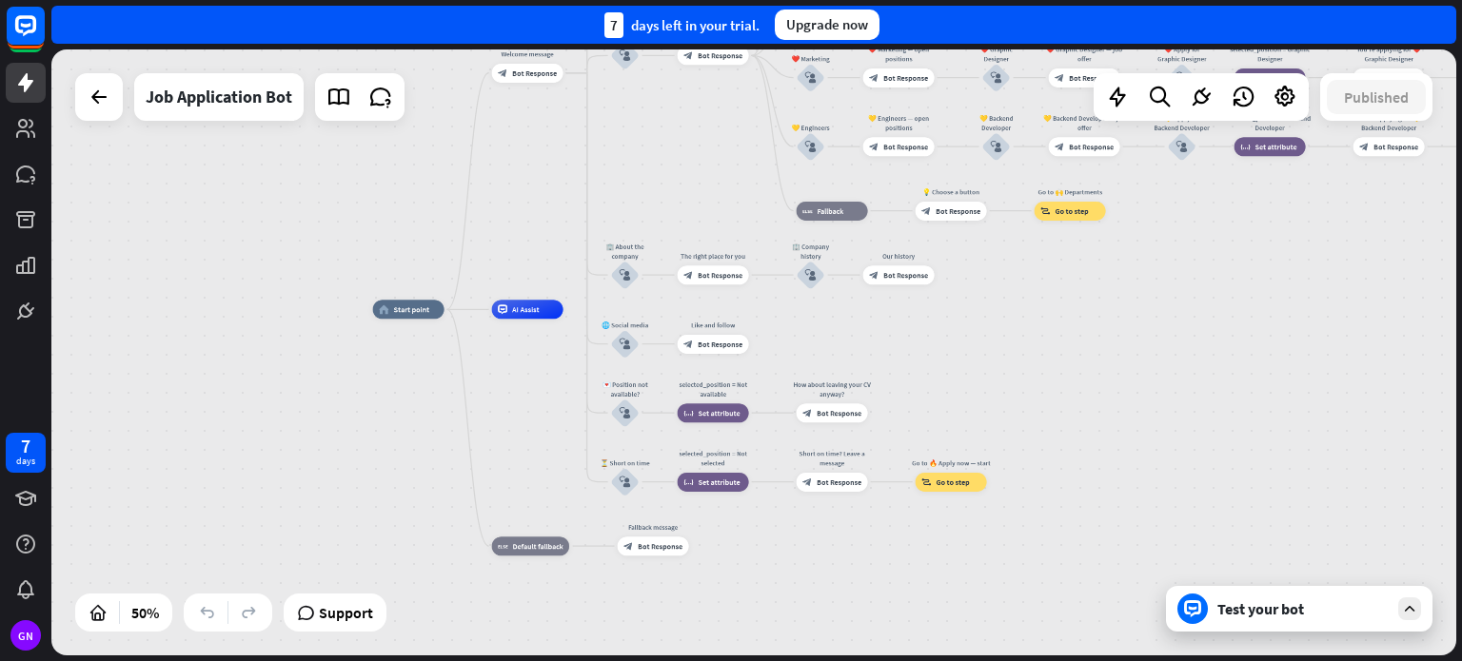
drag, startPoint x: 925, startPoint y: 345, endPoint x: 1063, endPoint y: 435, distance: 164.5
click at [1066, 456] on div "home_2 Start point Welcome message block_bot_response Bot Response ✨ Main menu …" at bounding box center [753, 352] width 1405 height 606
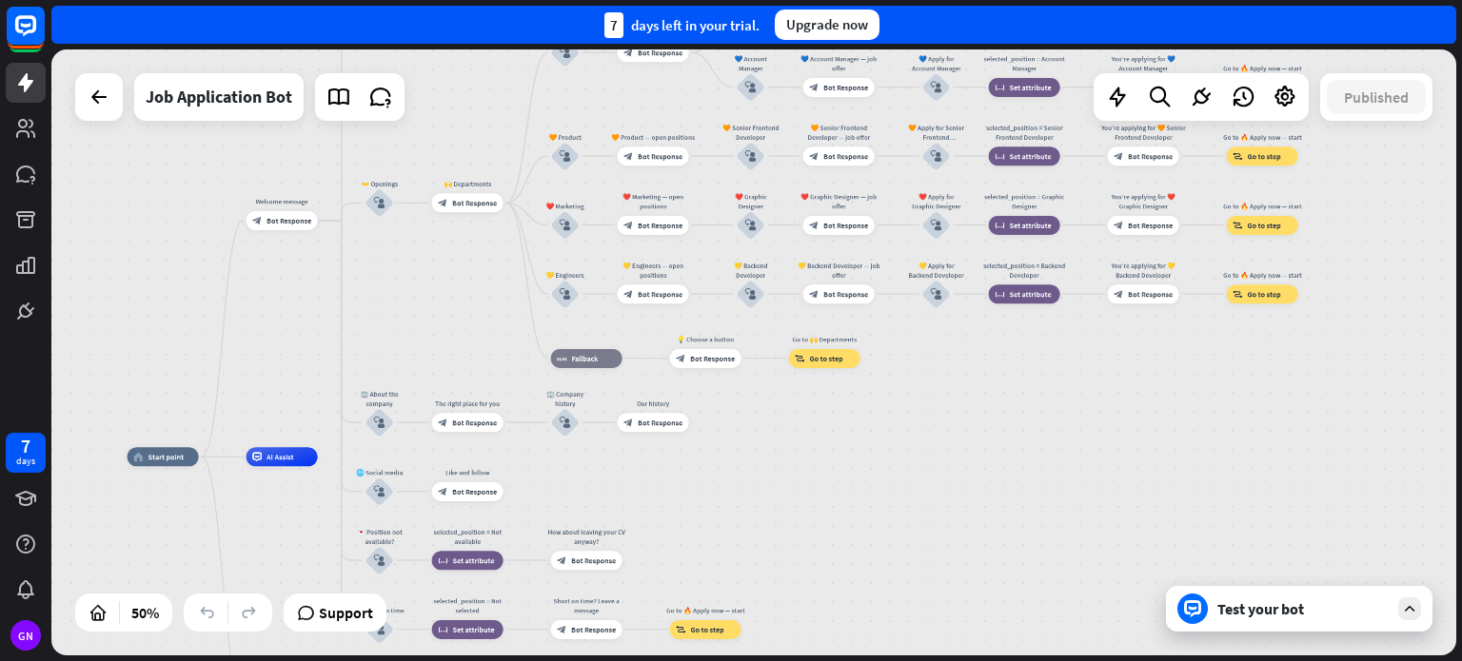
drag, startPoint x: 1115, startPoint y: 367, endPoint x: 883, endPoint y: 494, distance: 264.5
click at [885, 496] on div "home_2 Start point Welcome message block_bot_response Bot Response ✨ Main menu …" at bounding box center [753, 352] width 1405 height 606
